Goal: Information Seeking & Learning: Learn about a topic

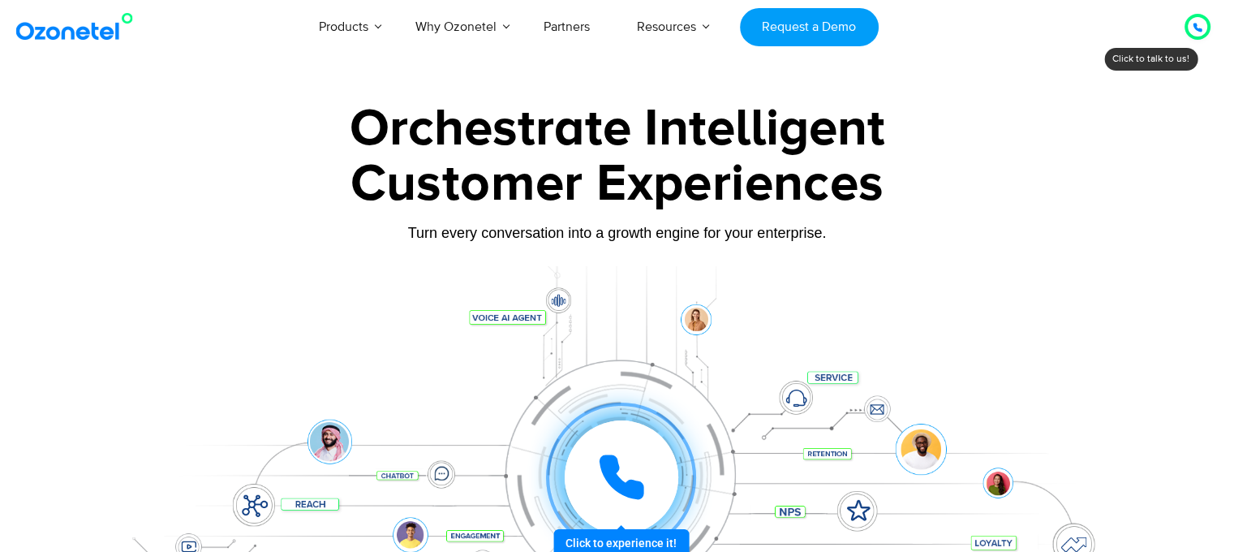
click at [1192, 27] on icon at bounding box center [1197, 28] width 10 height 10
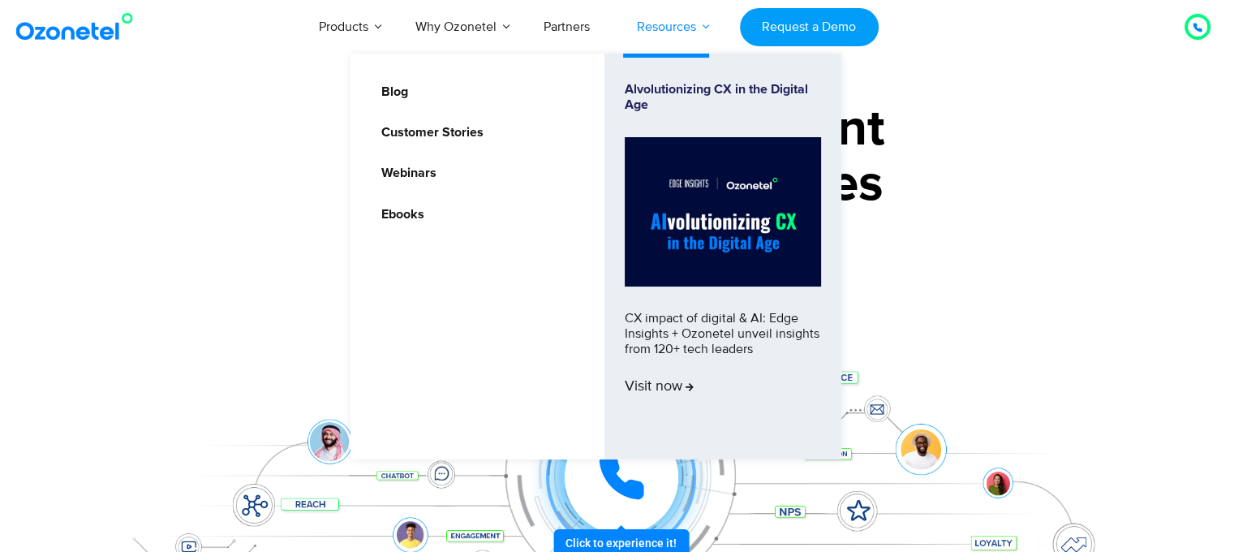
click at [668, 29] on link "Resources" at bounding box center [666, 27] width 106 height 54
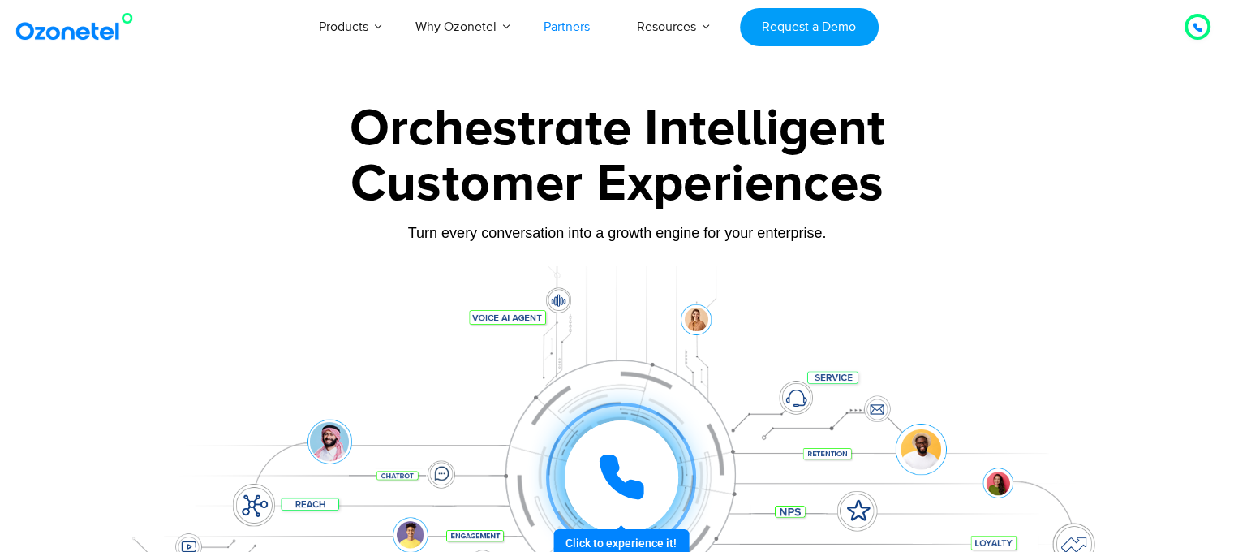
click at [554, 38] on link "Partners" at bounding box center [566, 27] width 93 height 54
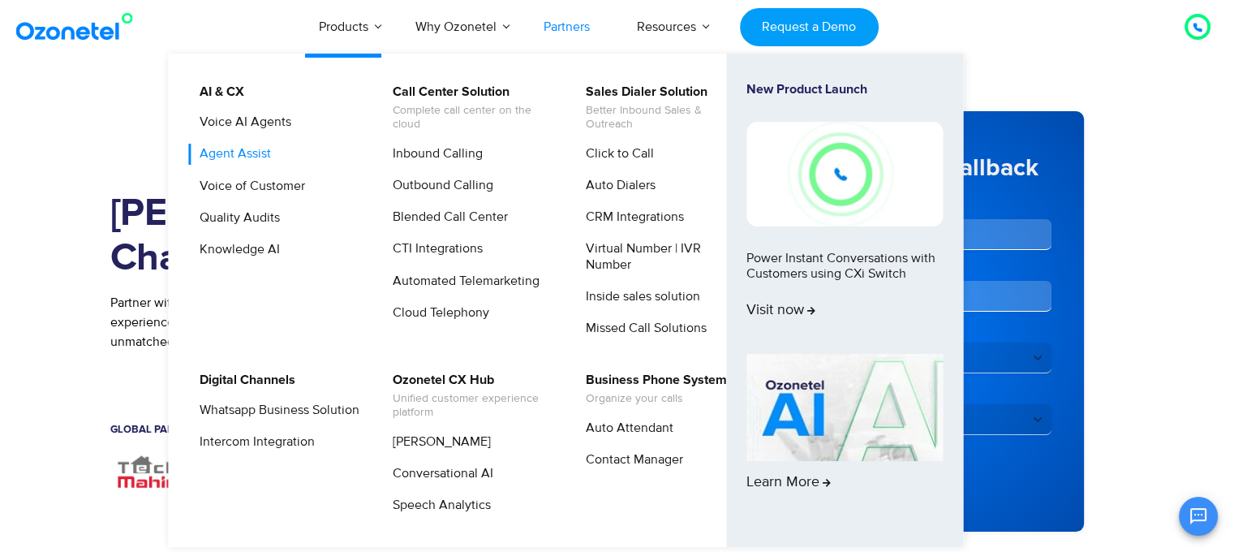
click at [251, 150] on link "Agent Assist" at bounding box center [231, 154] width 84 height 20
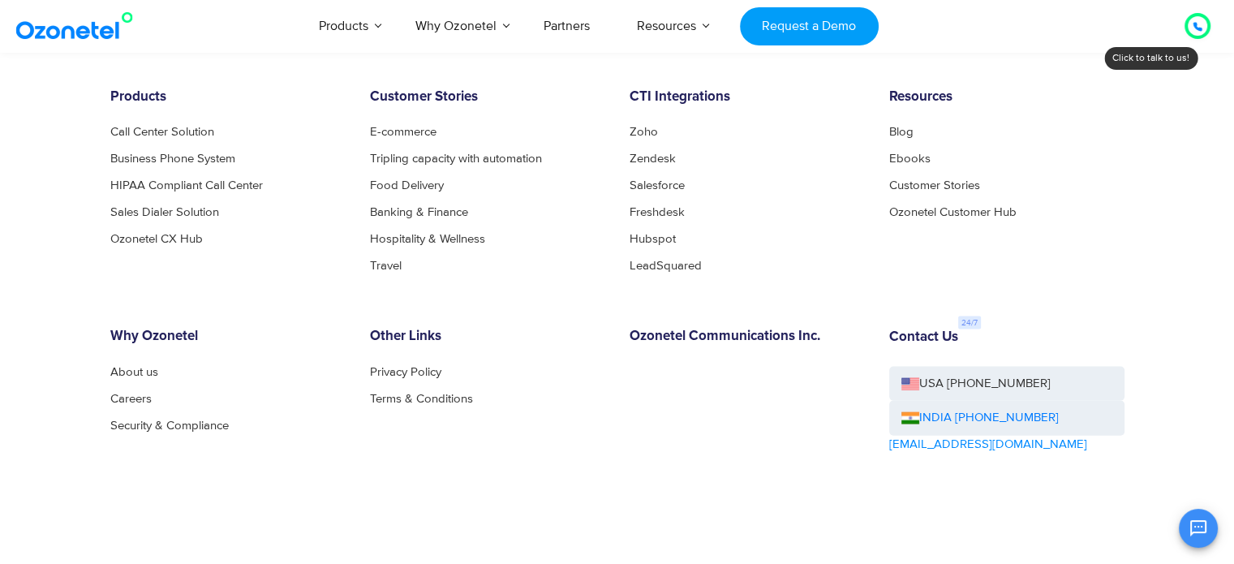
scroll to position [3550, 0]
